Goal: Task Accomplishment & Management: Use online tool/utility

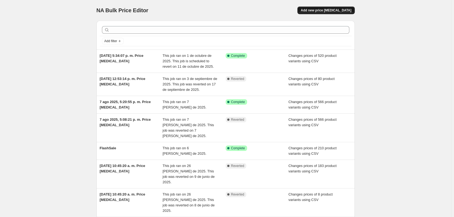
click at [328, 13] on button "Add new price [MEDICAL_DATA]" at bounding box center [325, 11] width 57 height 8
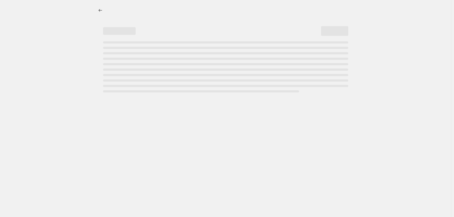
select select "percentage"
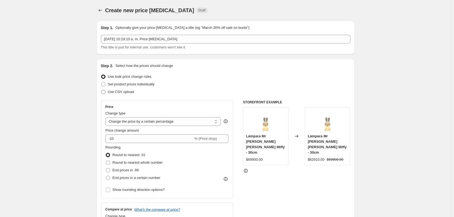
click at [110, 93] on span "Use CSV upload" at bounding box center [121, 92] width 26 height 4
click at [101, 90] on input "Use CSV upload" at bounding box center [101, 90] width 0 height 0
radio input "true"
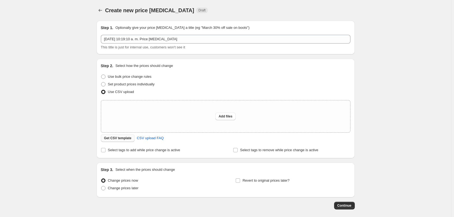
click at [124, 136] on span "Get CSV template" at bounding box center [117, 138] width 27 height 4
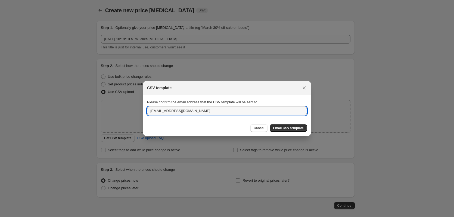
drag, startPoint x: 163, startPoint y: 110, endPoint x: 113, endPoint y: 113, distance: 49.8
type input "[PERSON_NAME][EMAIL_ADDRESS][DOMAIN_NAME]"
click at [284, 128] on span "Email CSV template" at bounding box center [288, 128] width 31 height 4
